Goal: Contribute content: Add original content to the website for others to see

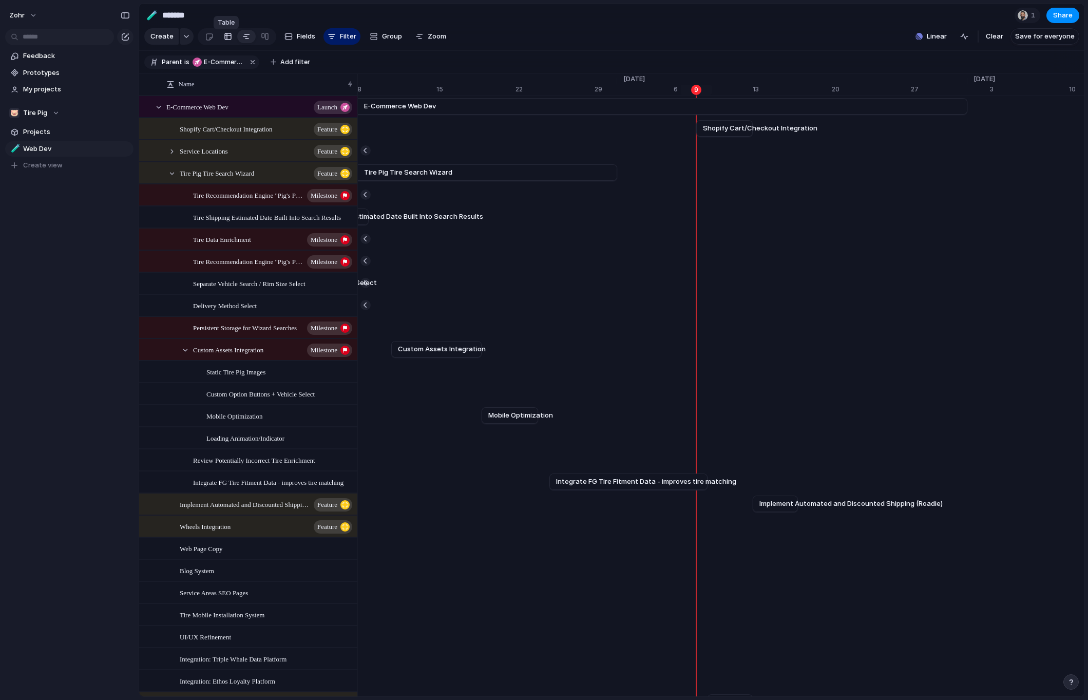
click at [220, 42] on link at bounding box center [228, 36] width 18 height 16
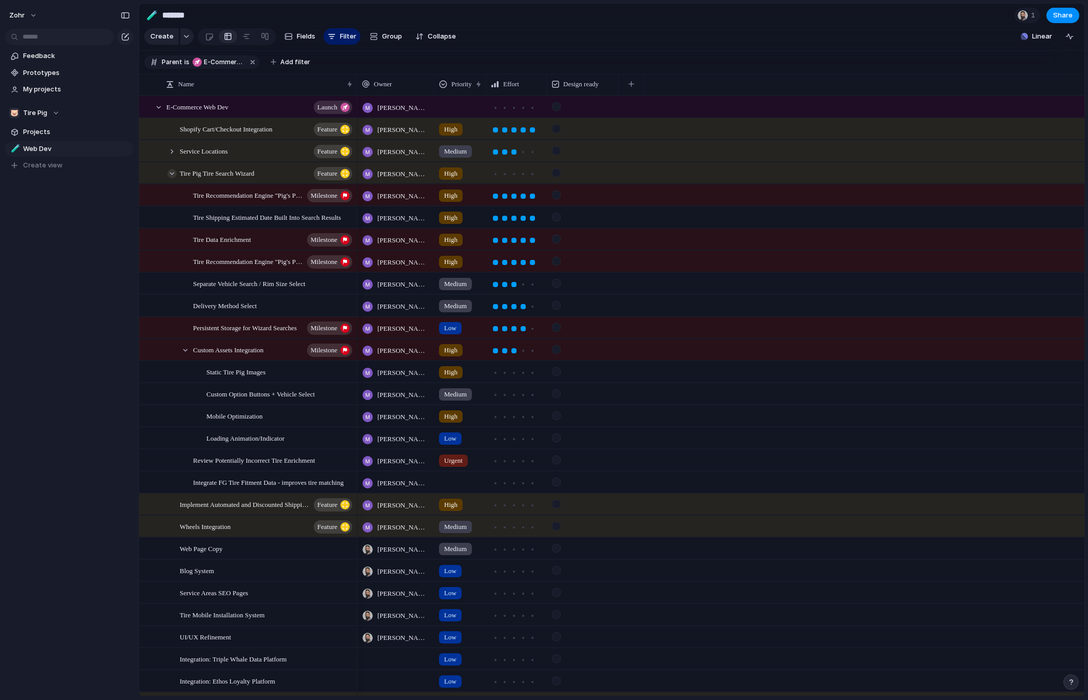
click at [172, 176] on div at bounding box center [171, 173] width 9 height 9
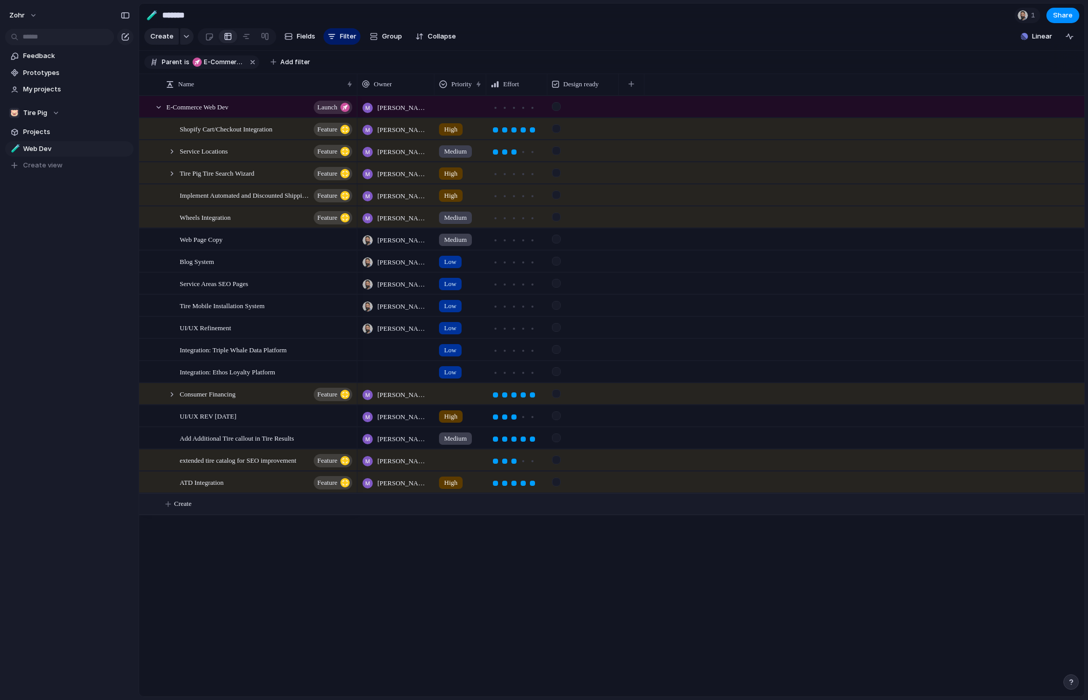
click at [187, 508] on span "Create" at bounding box center [182, 504] width 17 height 10
type textarea "**********"
click at [417, 514] on div at bounding box center [395, 503] width 77 height 21
click at [403, 549] on span "[PERSON_NAME] [PERSON_NAME]" at bounding box center [431, 554] width 106 height 10
click at [452, 506] on div at bounding box center [460, 502] width 51 height 17
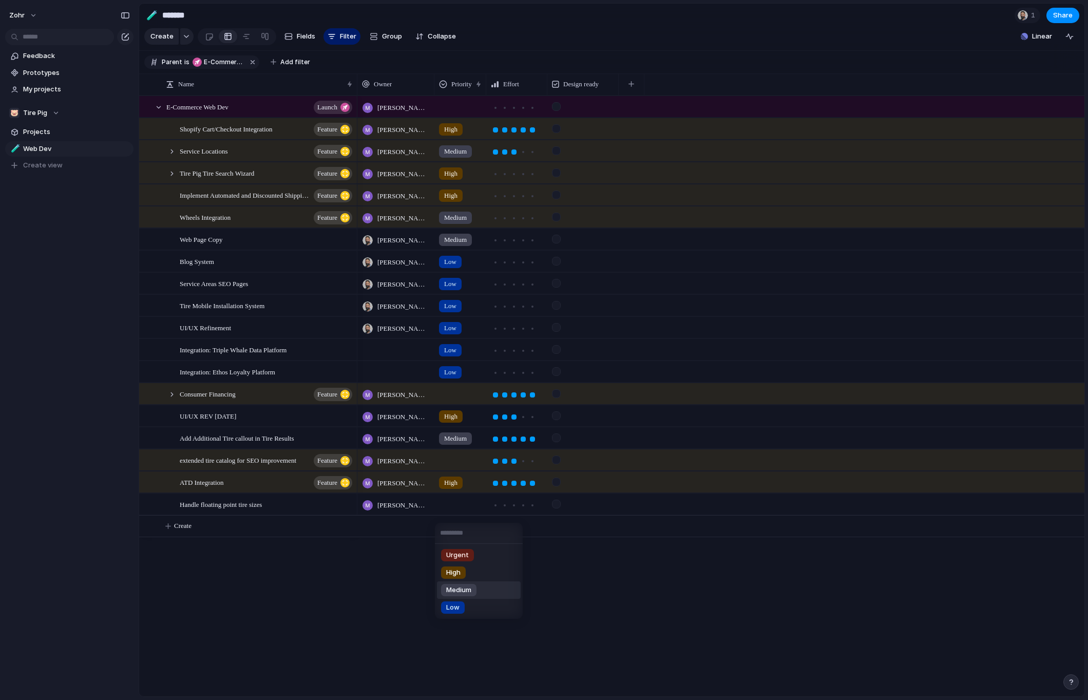
click at [473, 597] on li "Medium" at bounding box center [479, 589] width 84 height 17
click at [505, 508] on div at bounding box center [504, 505] width 5 height 5
click at [349, 515] on div "Handle floating point tire sizes" at bounding box center [267, 504] width 174 height 21
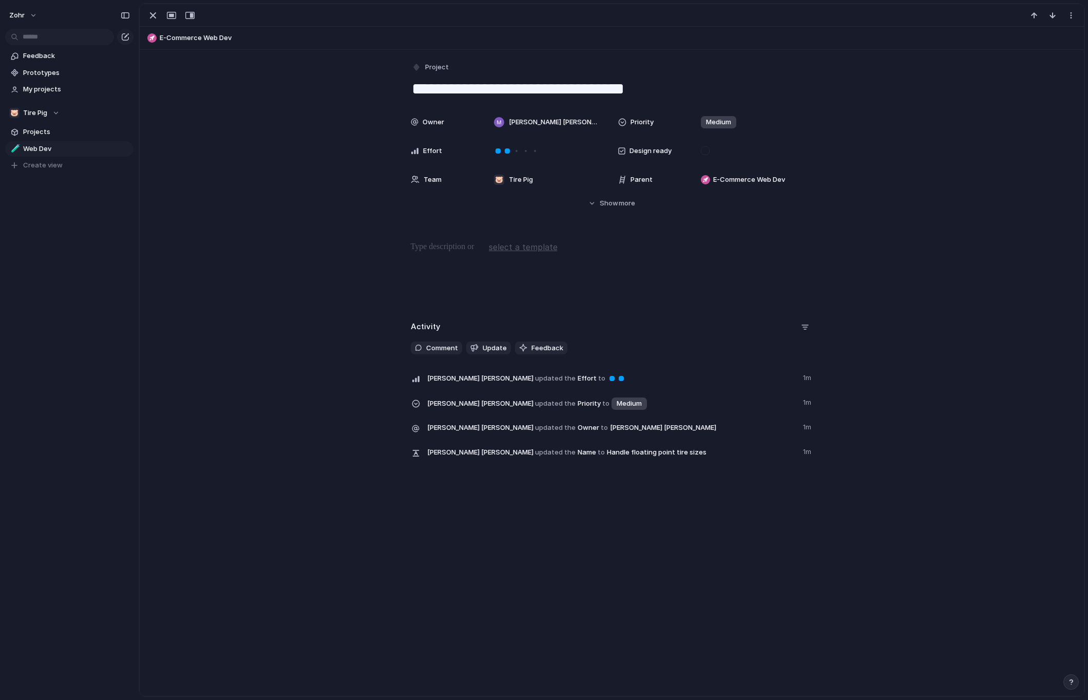
click at [337, 520] on div "**********" at bounding box center [612, 373] width 944 height 646
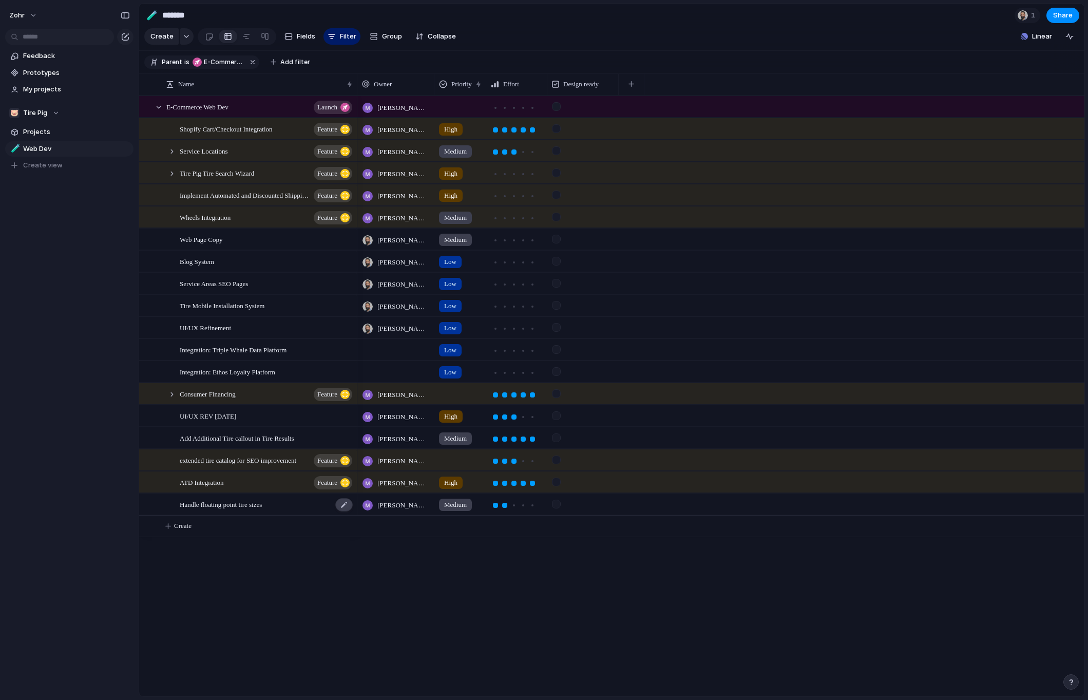
click at [343, 511] on div at bounding box center [343, 504] width 17 height 13
click at [318, 502] on div "Handle floating point tire sizes" at bounding box center [267, 504] width 174 height 21
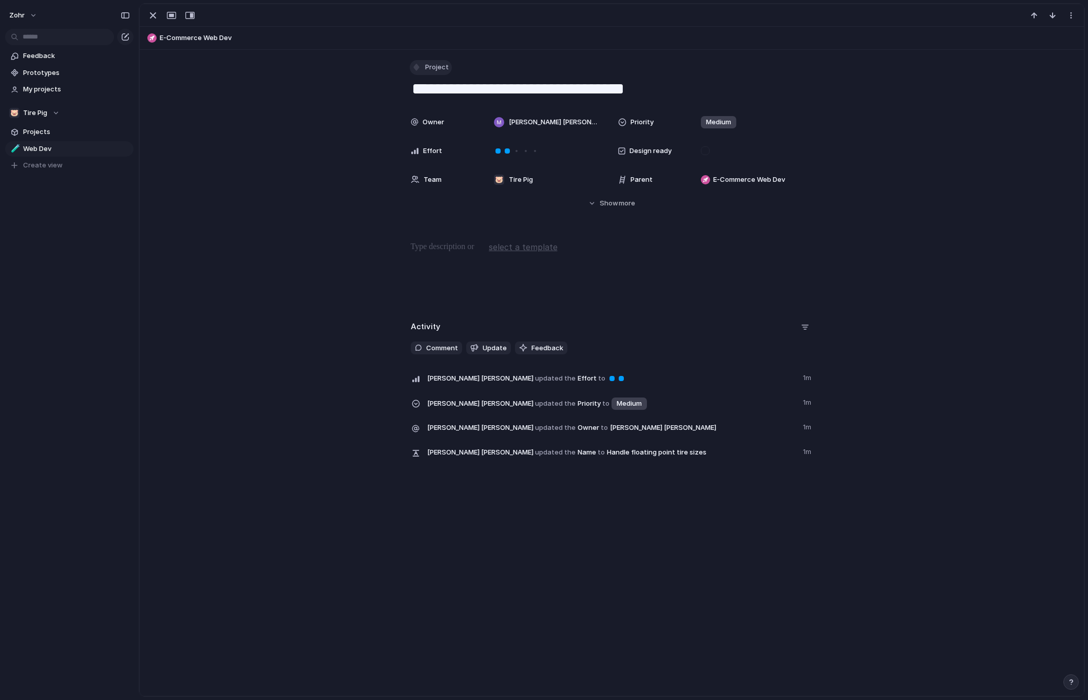
click at [427, 71] on span "Project" at bounding box center [437, 67] width 24 height 10
click at [450, 145] on span "Feature" at bounding box center [439, 144] width 26 height 10
click at [150, 16] on div "button" at bounding box center [153, 15] width 12 height 12
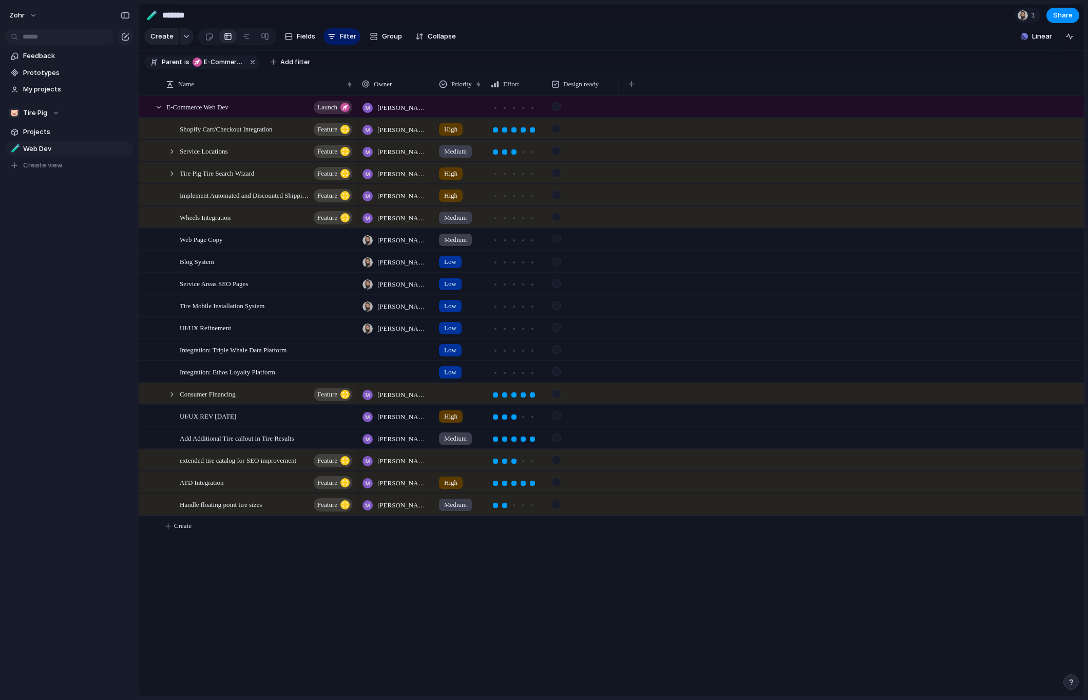
click at [381, 606] on div "[PERSON_NAME] [PERSON_NAME] [PERSON_NAME] High [PERSON_NAME] [PERSON_NAME] Medi…" at bounding box center [720, 396] width 727 height 601
click at [104, 455] on div "zohr Feedback Prototypes My projects 🐷 Tire Pig Projects 🧪 Web Dev To pick up a…" at bounding box center [69, 350] width 139 height 700
